Goal: Information Seeking & Learning: Learn about a topic

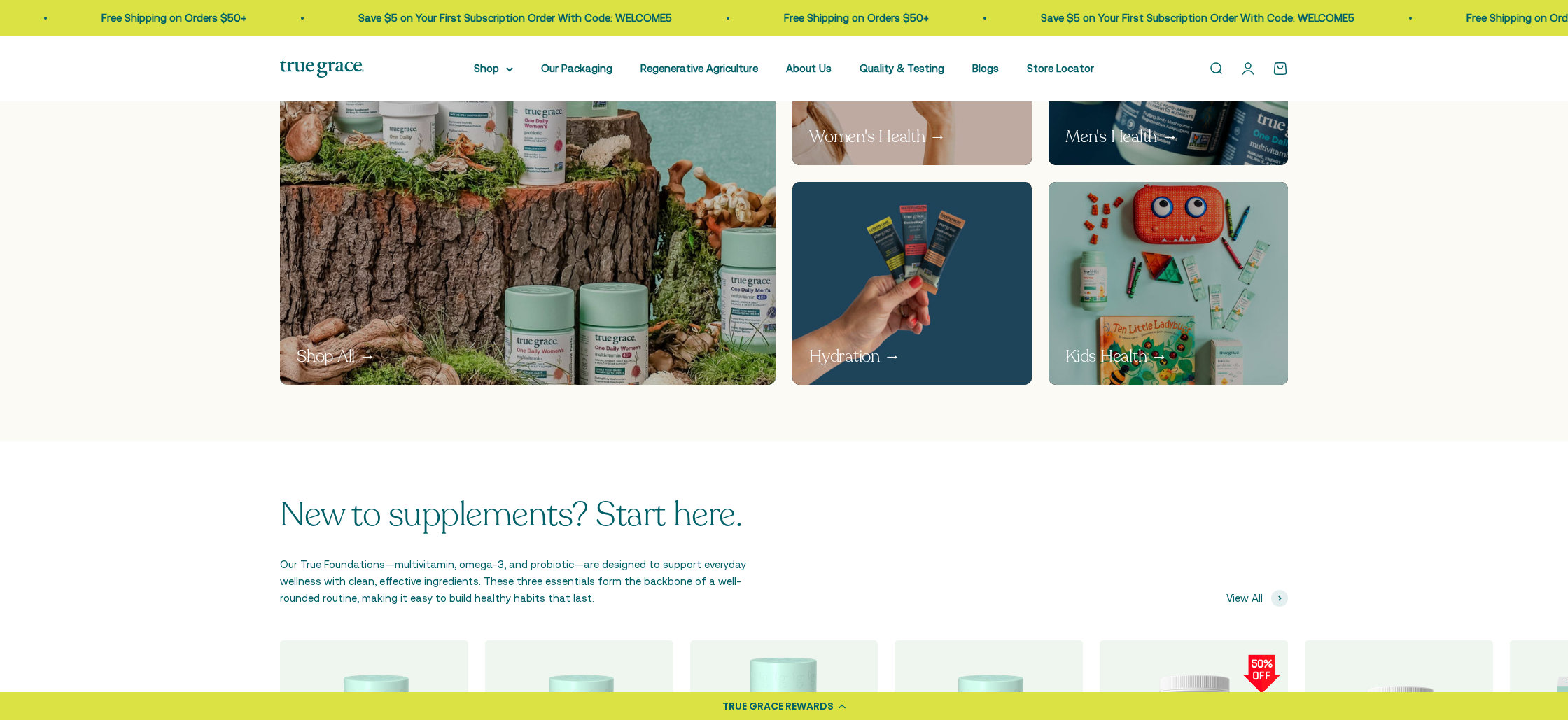
scroll to position [1319, 0]
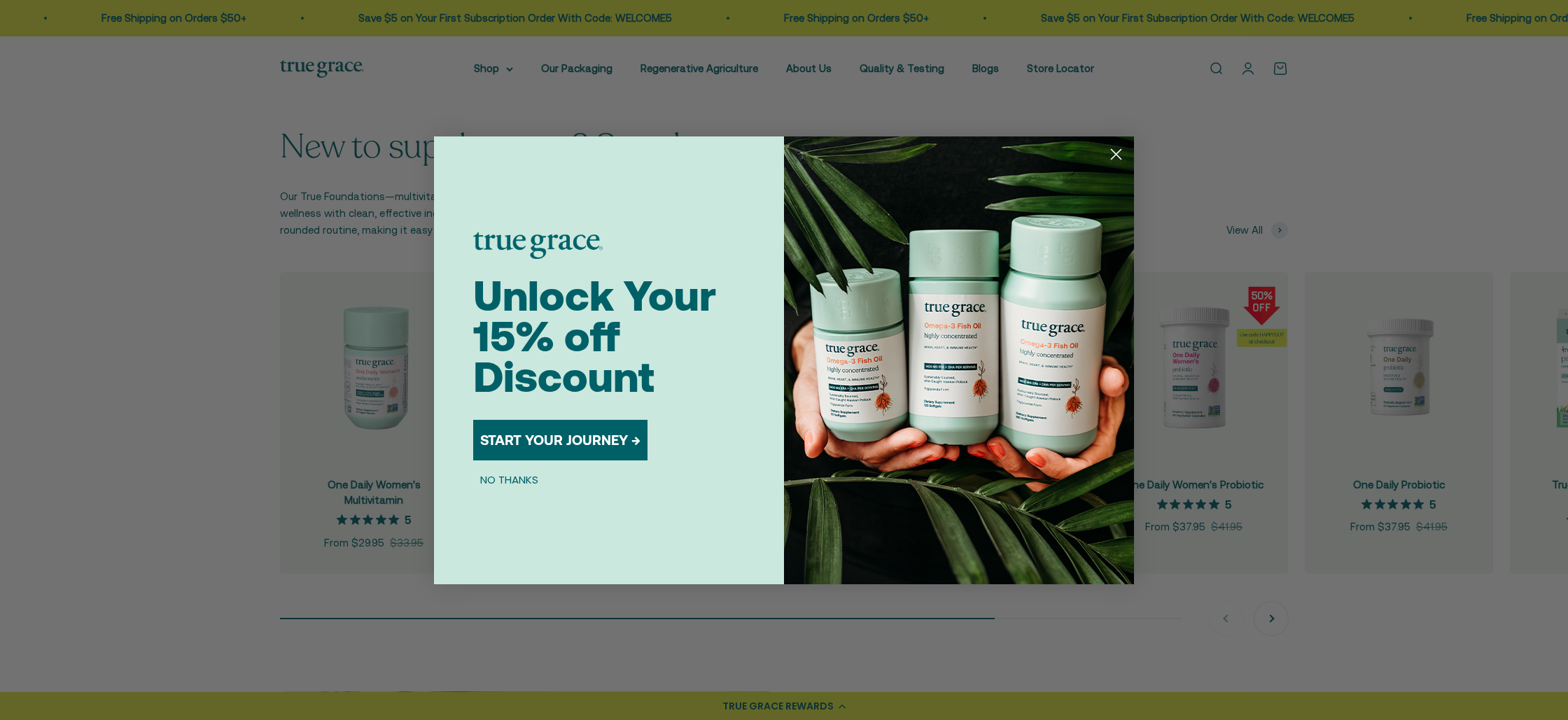
drag, startPoint x: 1114, startPoint y: 150, endPoint x: 1135, endPoint y: 197, distance: 51.5
click at [1114, 150] on circle "Close dialog" at bounding box center [1116, 154] width 23 height 23
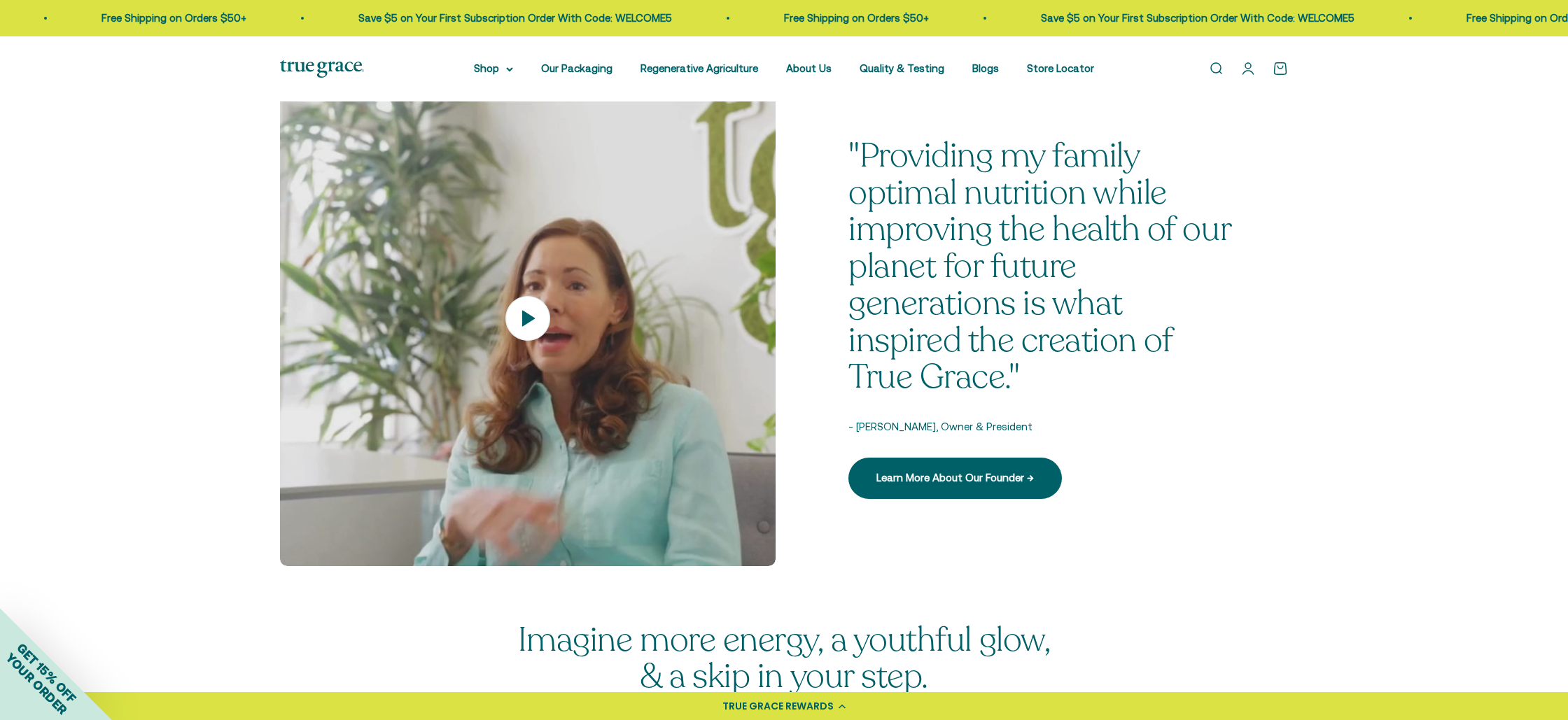
scroll to position [1941, 0]
click at [536, 319] on icon at bounding box center [527, 317] width 49 height 49
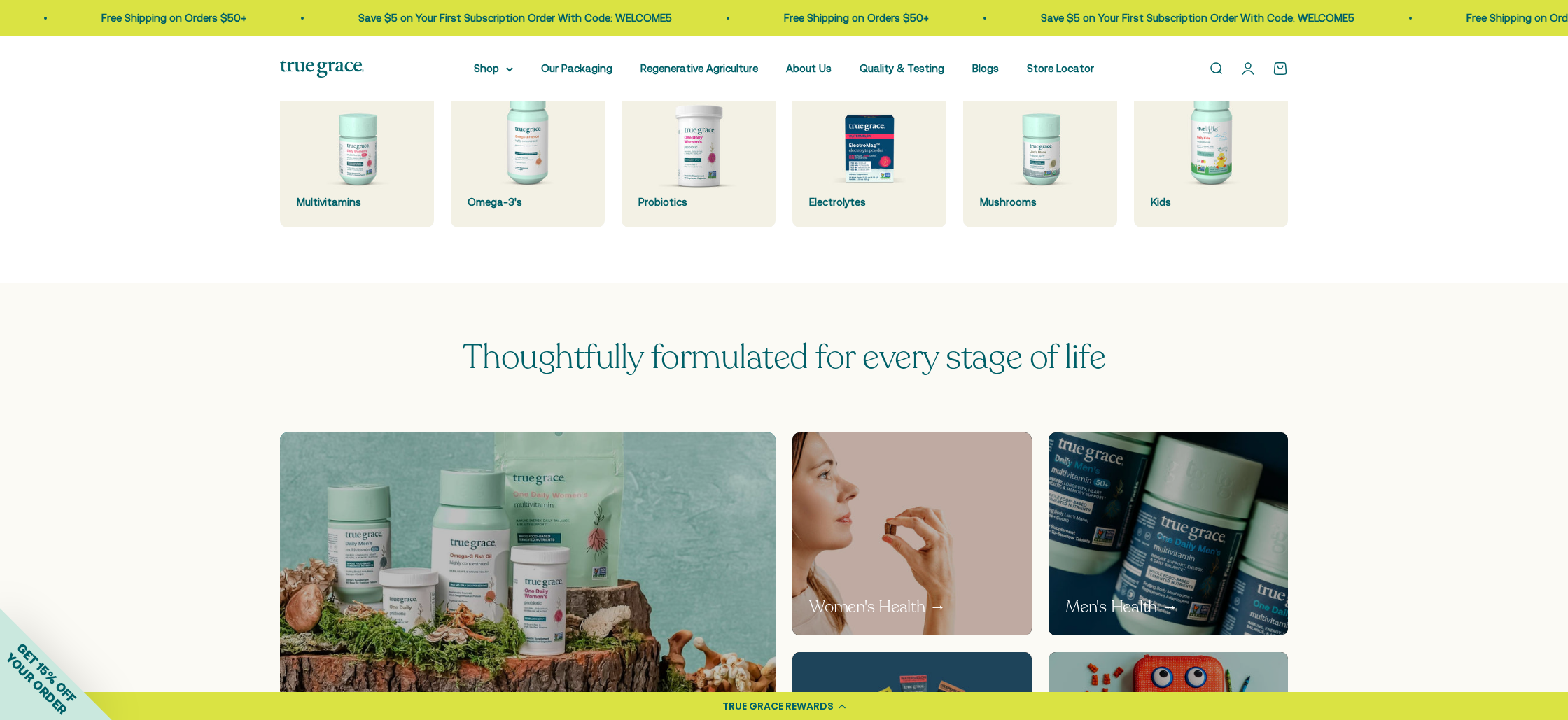
scroll to position [0, 0]
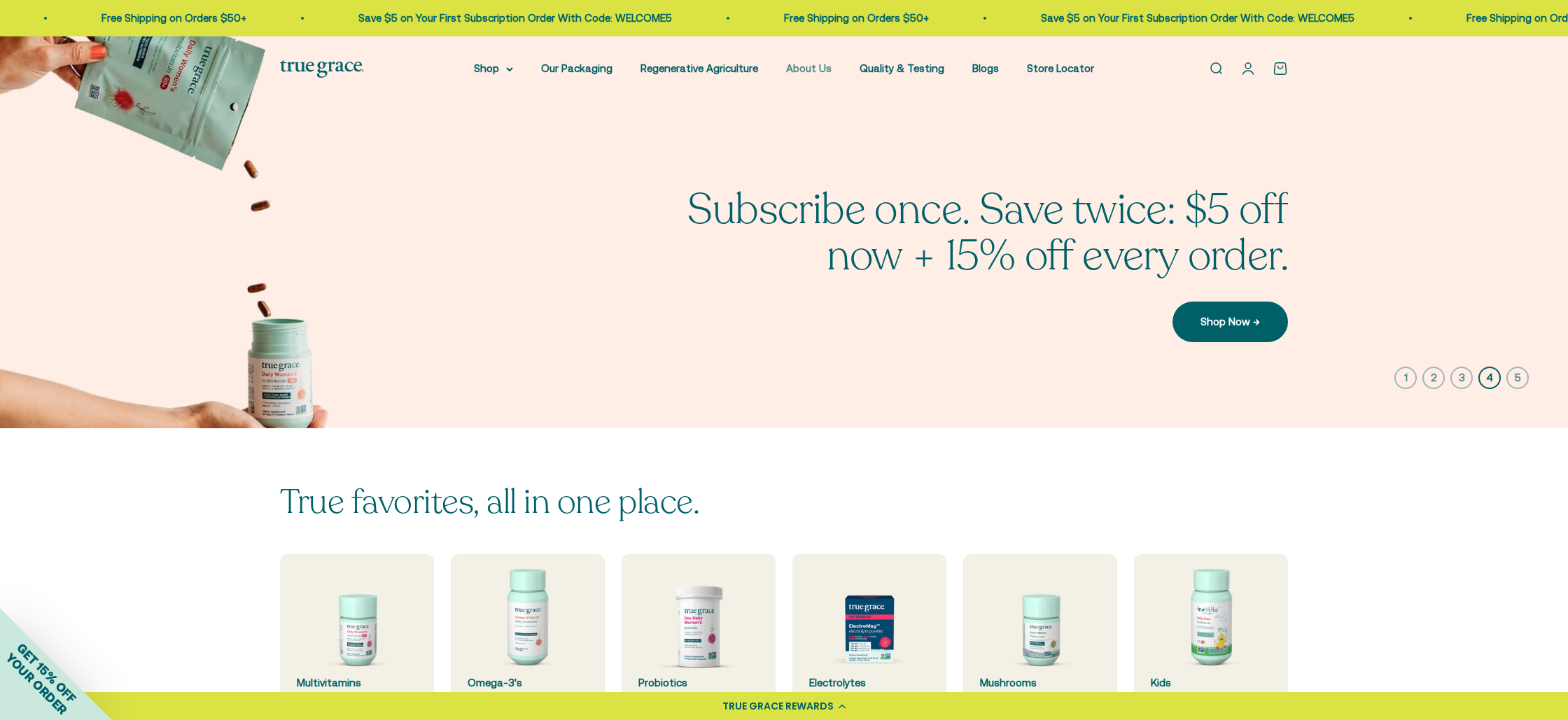
click at [792, 68] on link "About Us" at bounding box center [808, 69] width 45 height 12
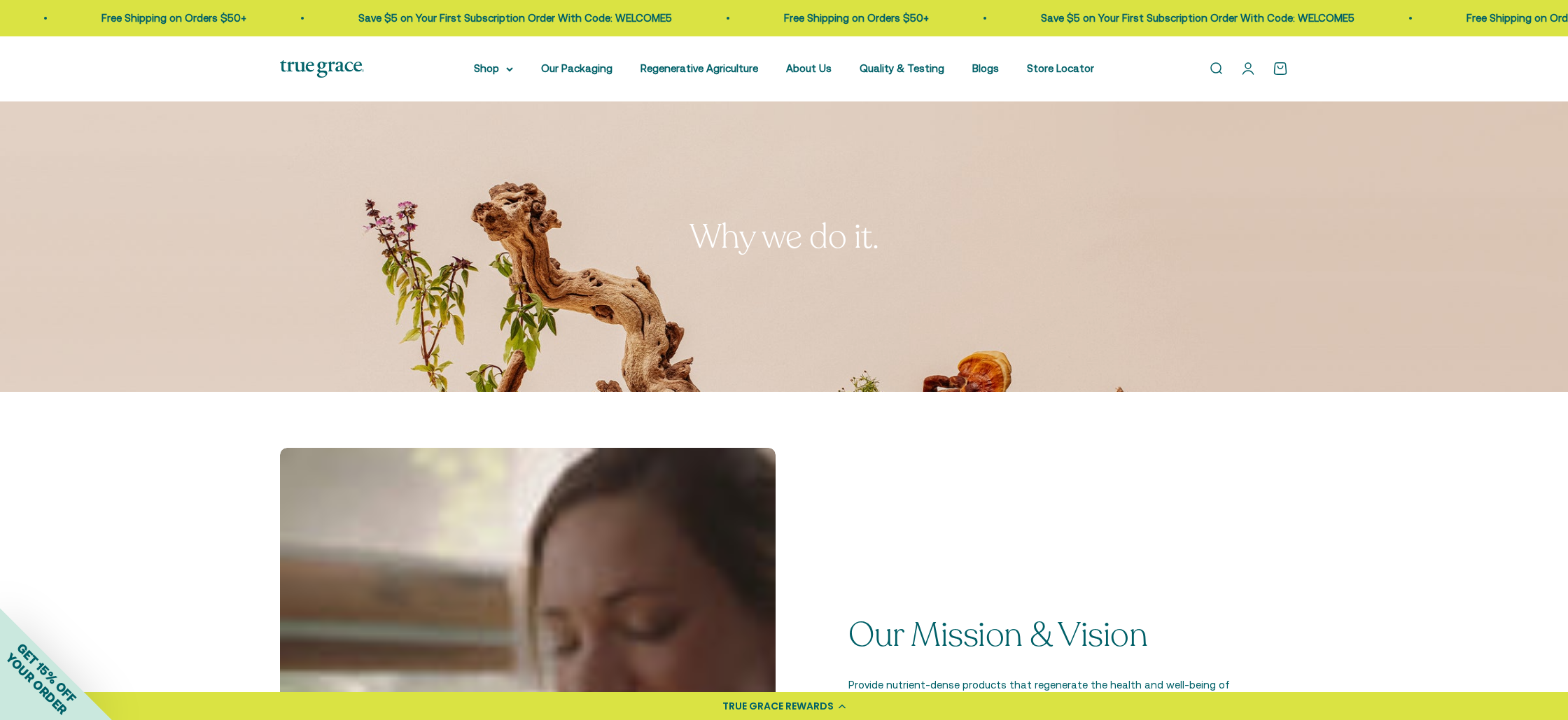
scroll to position [21, 0]
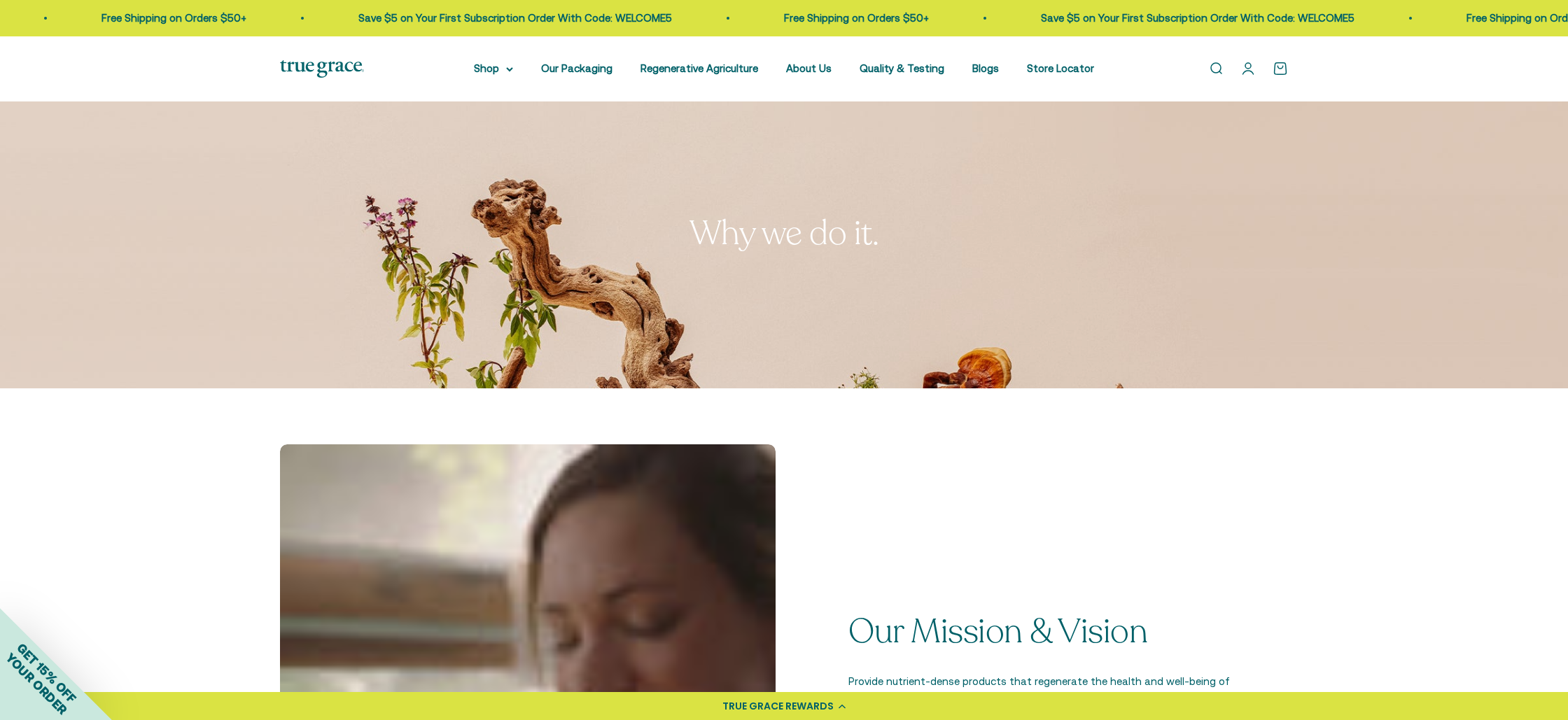
click at [332, 57] on div "Open navigation menu Open search Shop Multivitamins Women's Multivitamin Women'…" at bounding box center [784, 69] width 1568 height 65
click at [331, 66] on img at bounding box center [322, 69] width 84 height 17
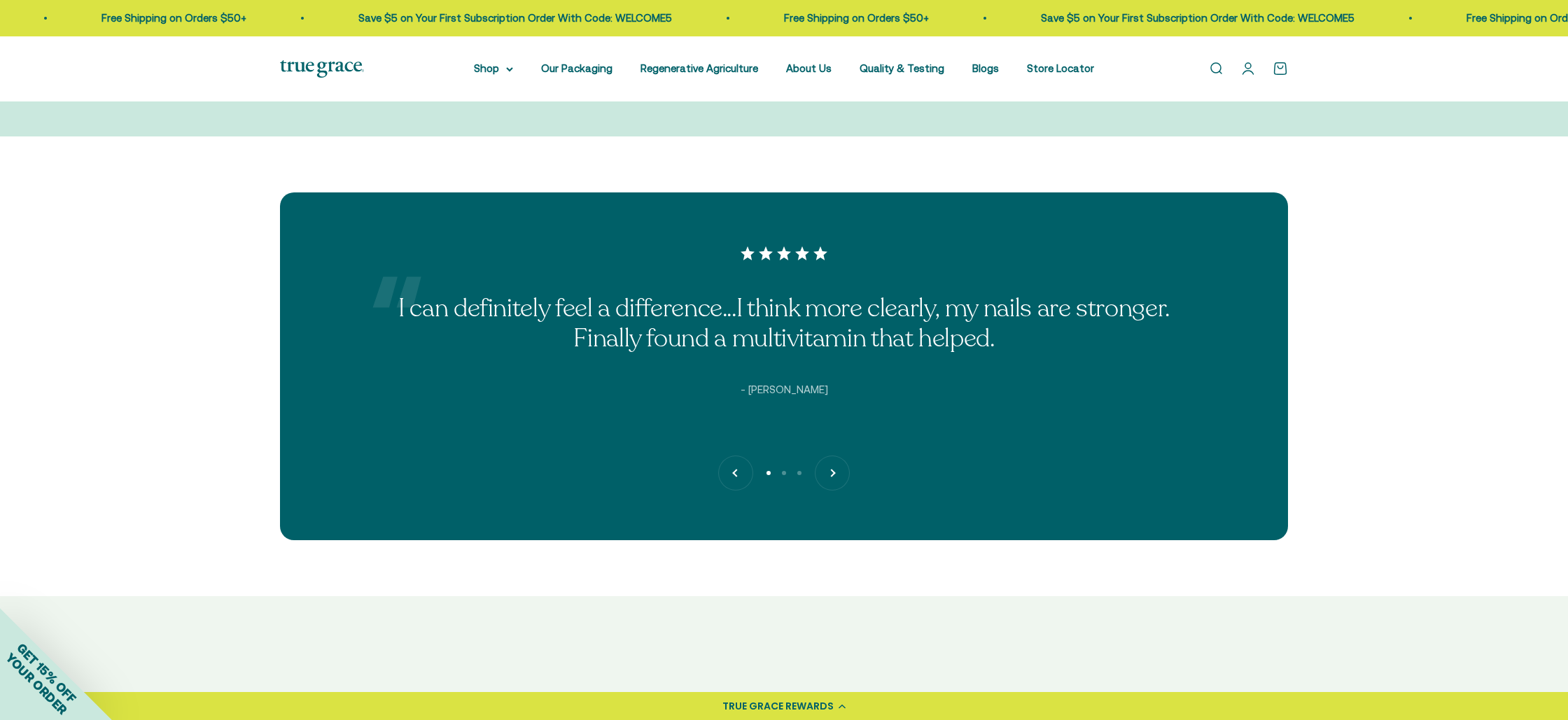
scroll to position [3506, 0]
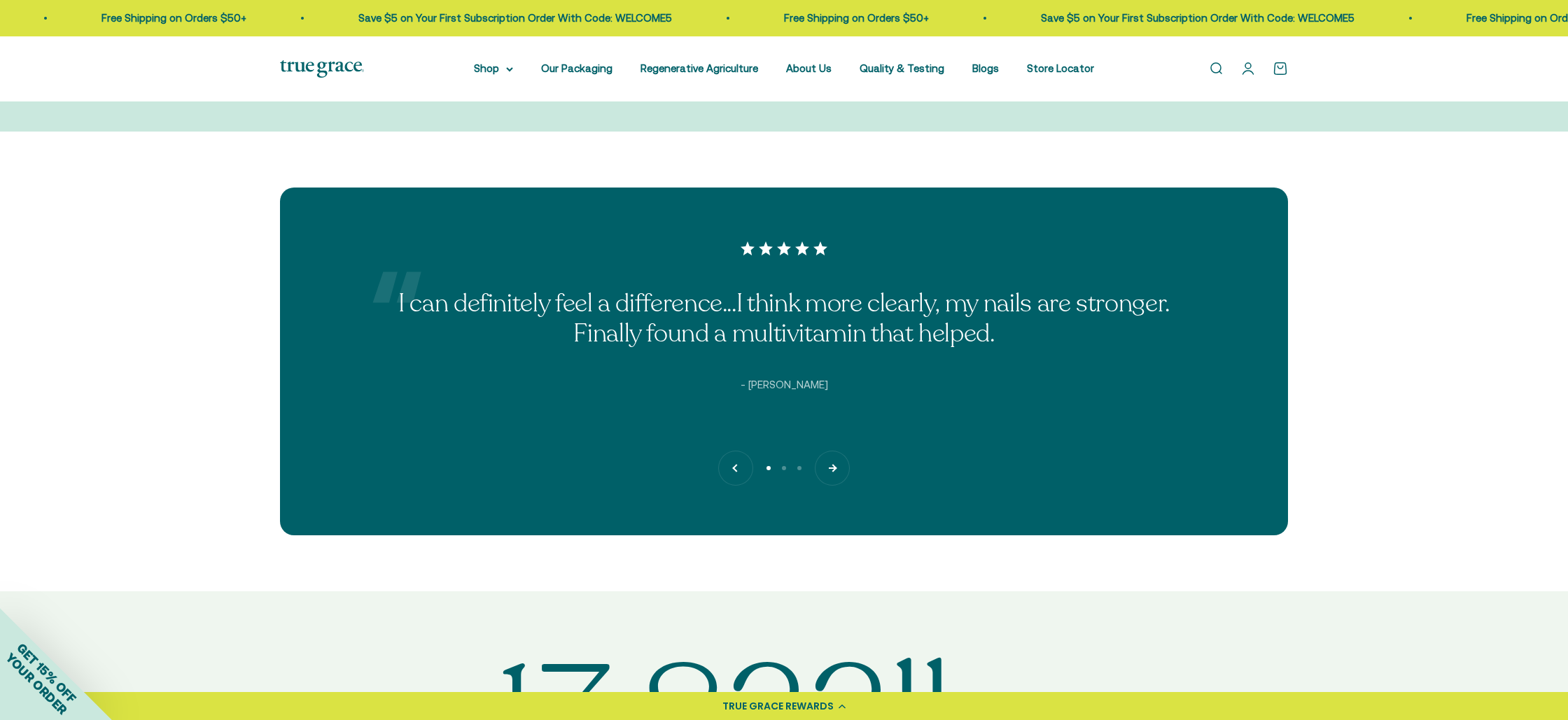
click at [836, 479] on button "Next" at bounding box center [832, 468] width 33 height 33
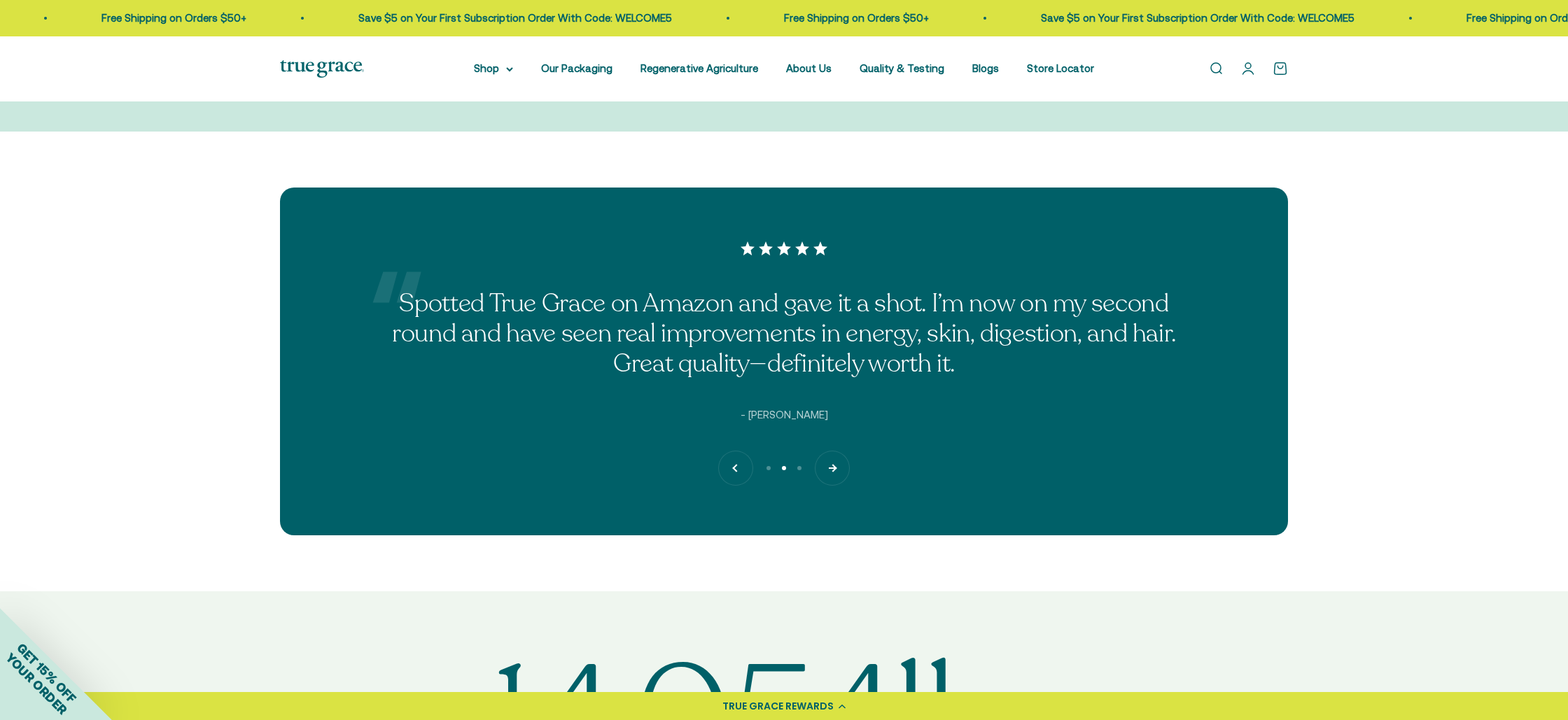
click at [836, 479] on button "Next" at bounding box center [832, 468] width 33 height 33
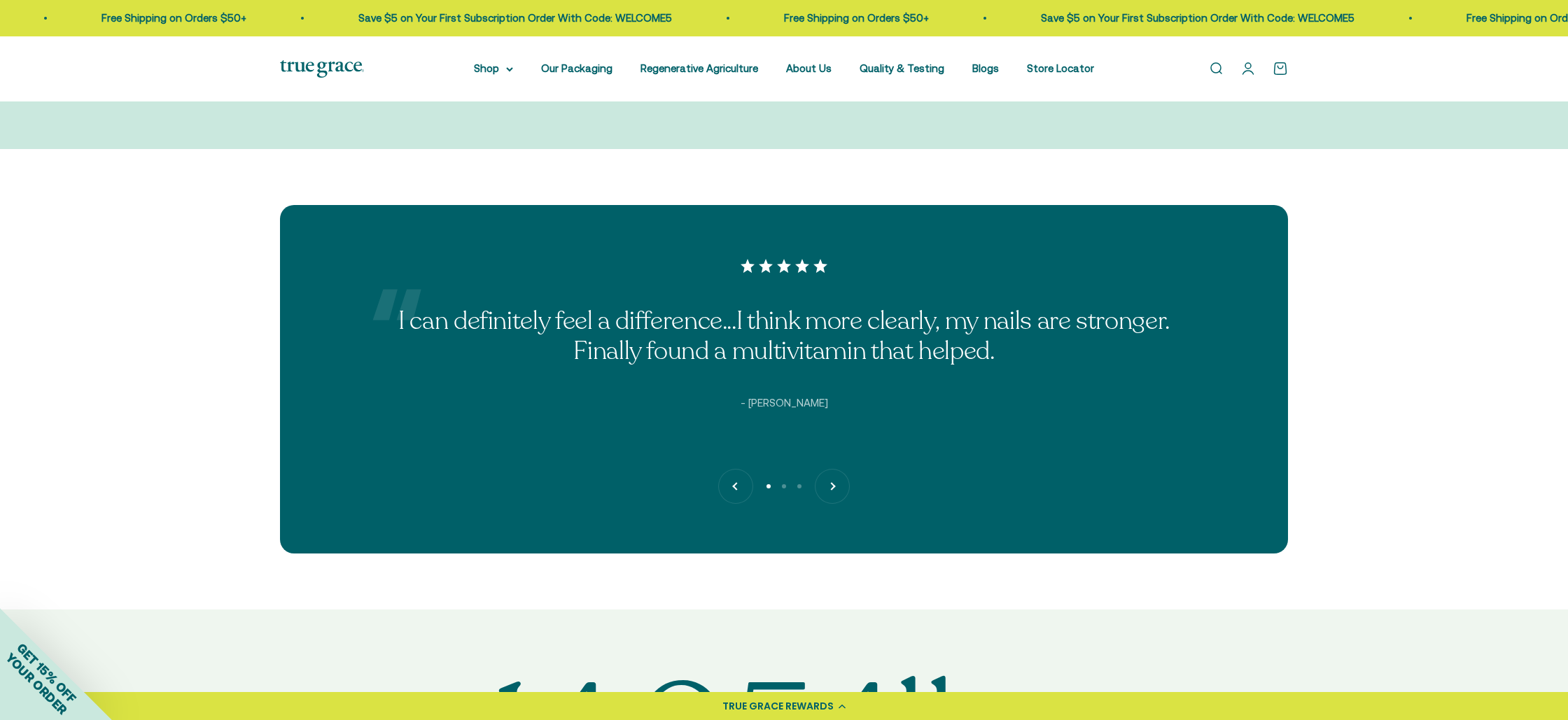
scroll to position [3942, 0]
